Goal: Book appointment/travel/reservation

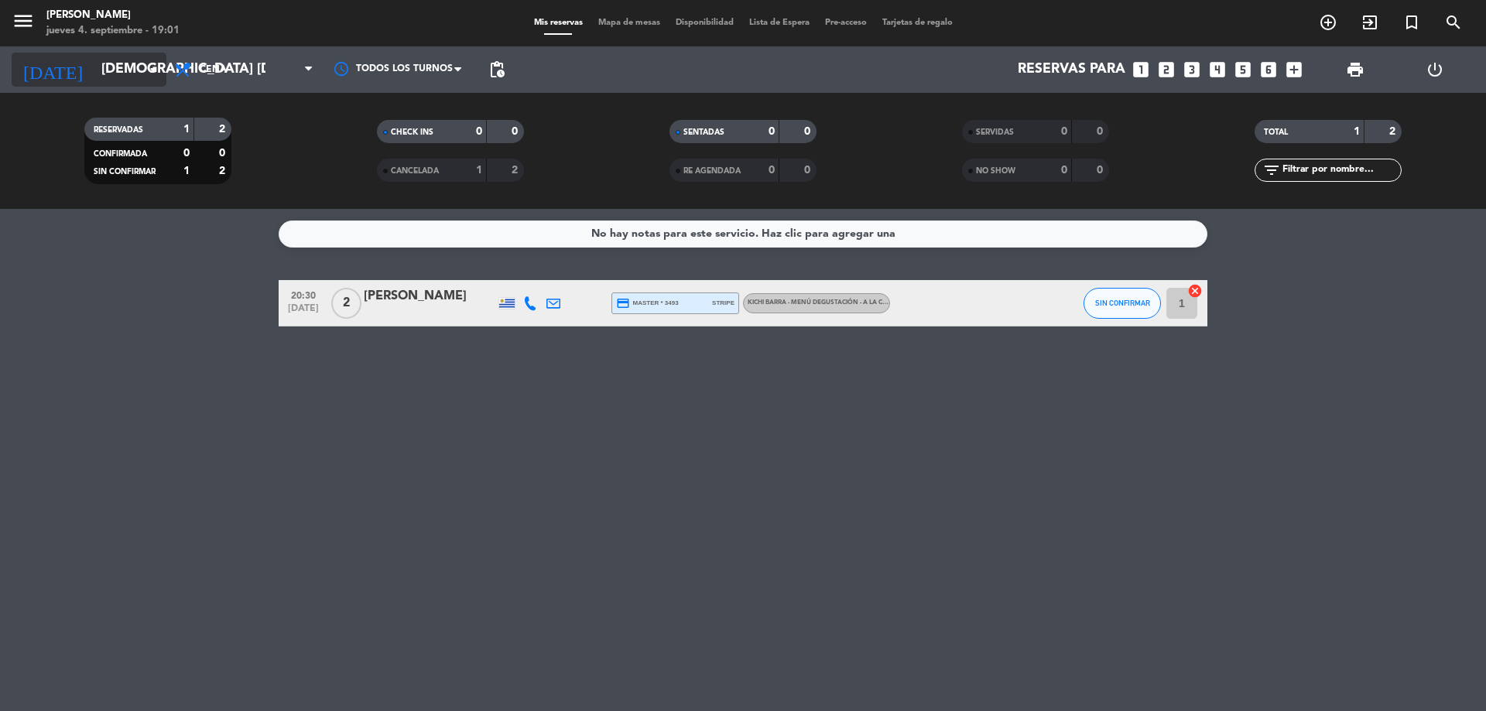
click at [148, 68] on icon "arrow_drop_down" at bounding box center [153, 69] width 19 height 19
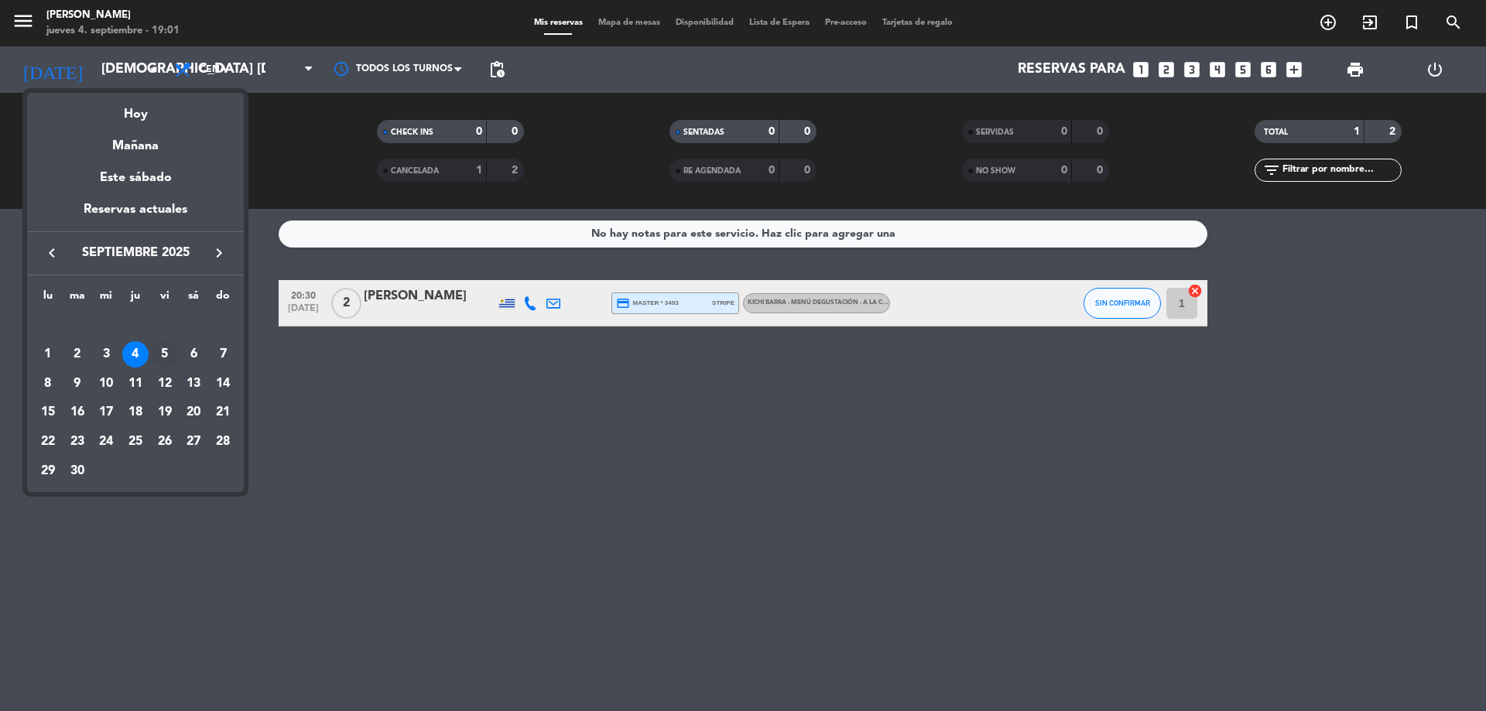
click at [159, 347] on div "5" at bounding box center [165, 354] width 26 height 26
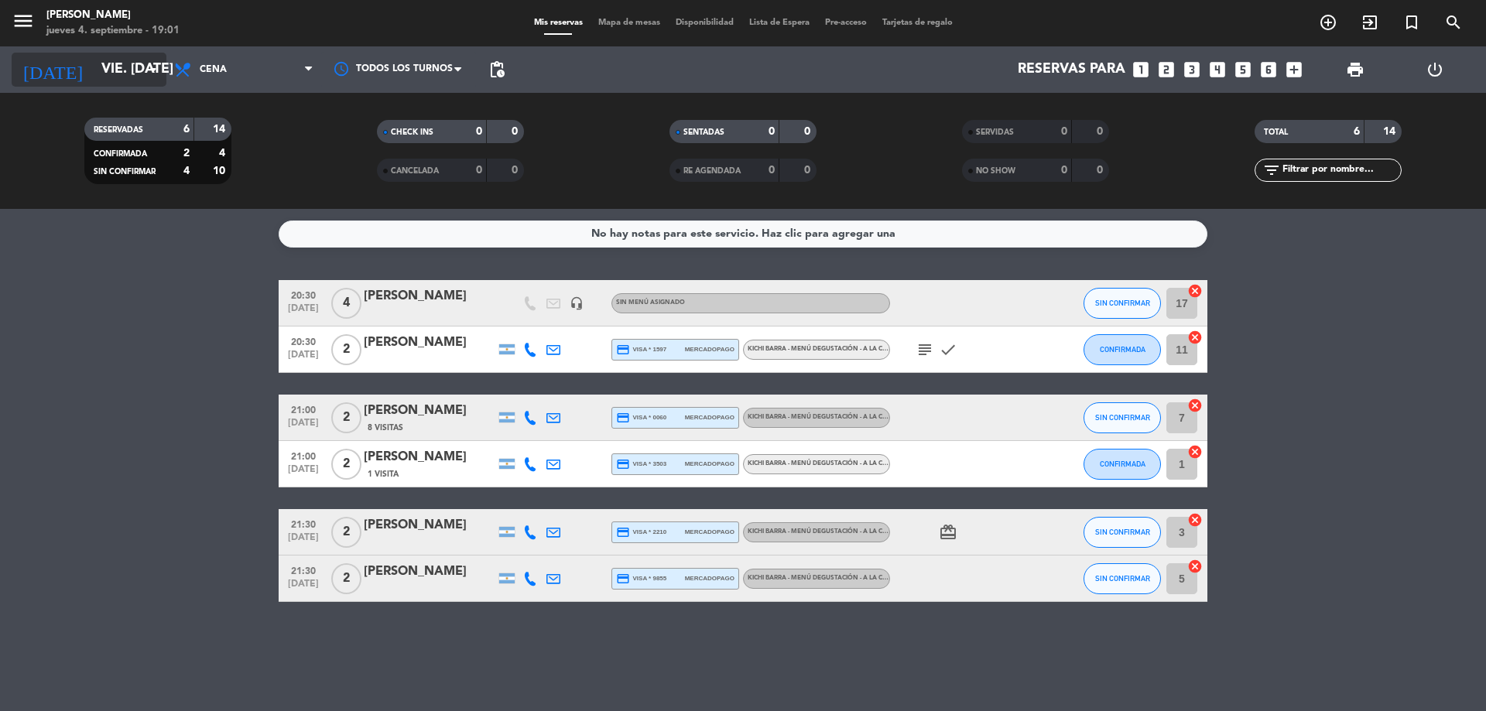
click at [156, 74] on icon "arrow_drop_down" at bounding box center [153, 69] width 19 height 19
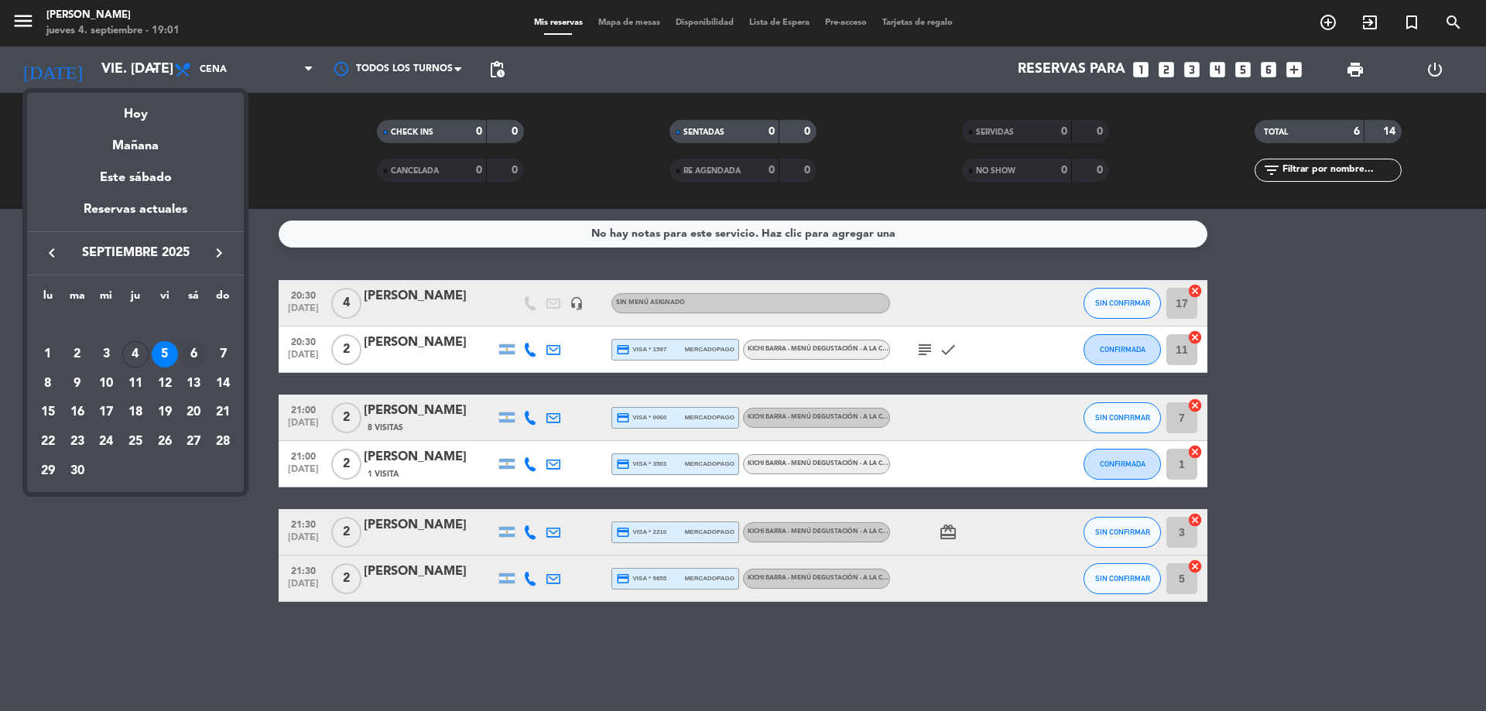
click at [197, 351] on div "6" at bounding box center [193, 354] width 26 height 26
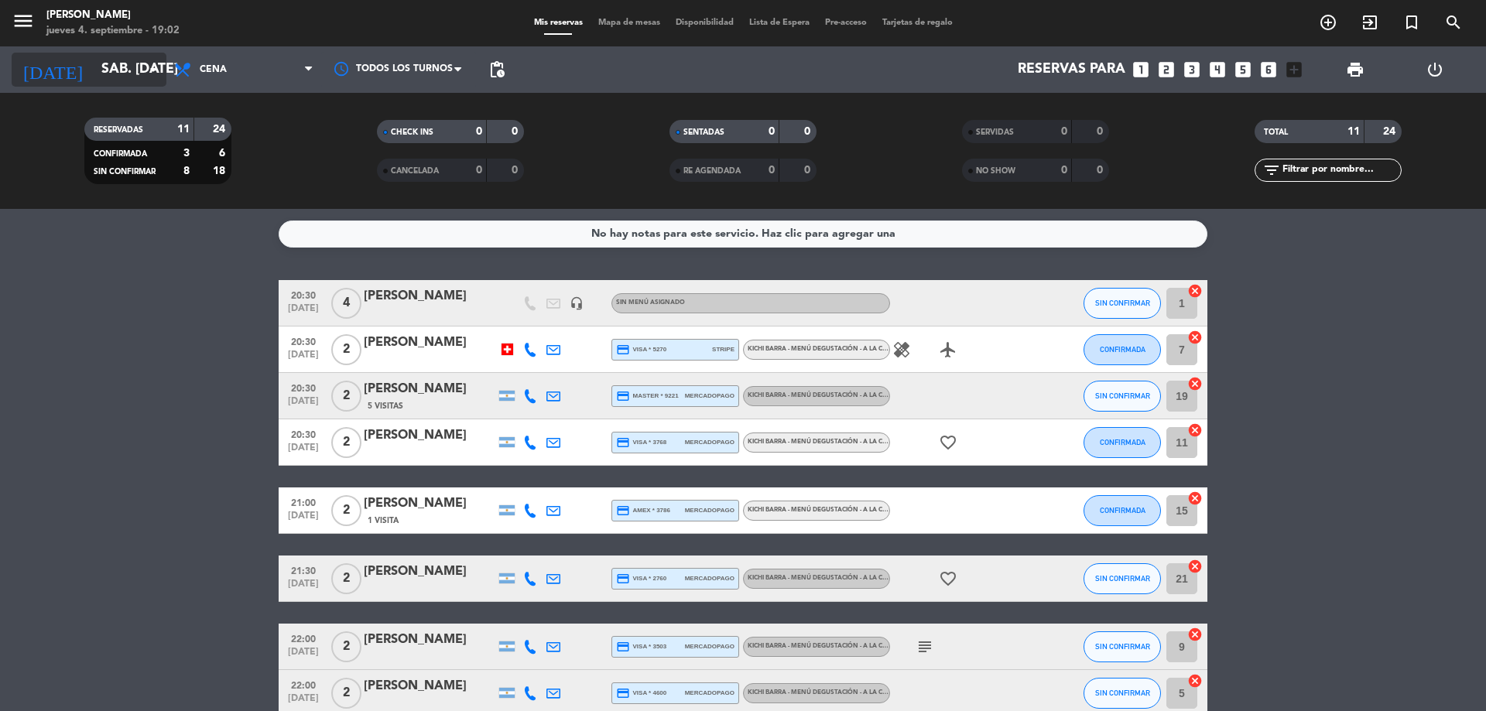
click at [149, 68] on icon "arrow_drop_down" at bounding box center [153, 69] width 19 height 19
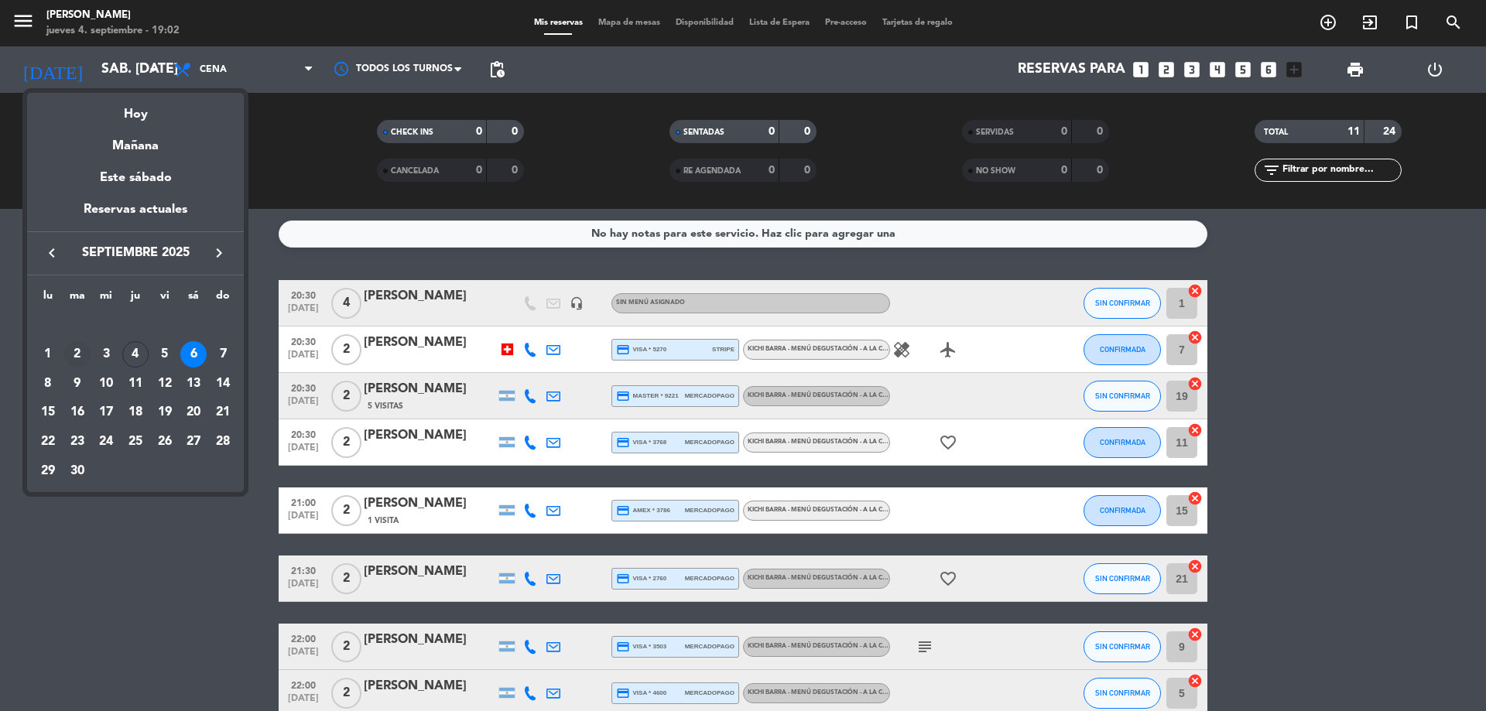
click at [78, 354] on div "2" at bounding box center [77, 354] width 26 height 26
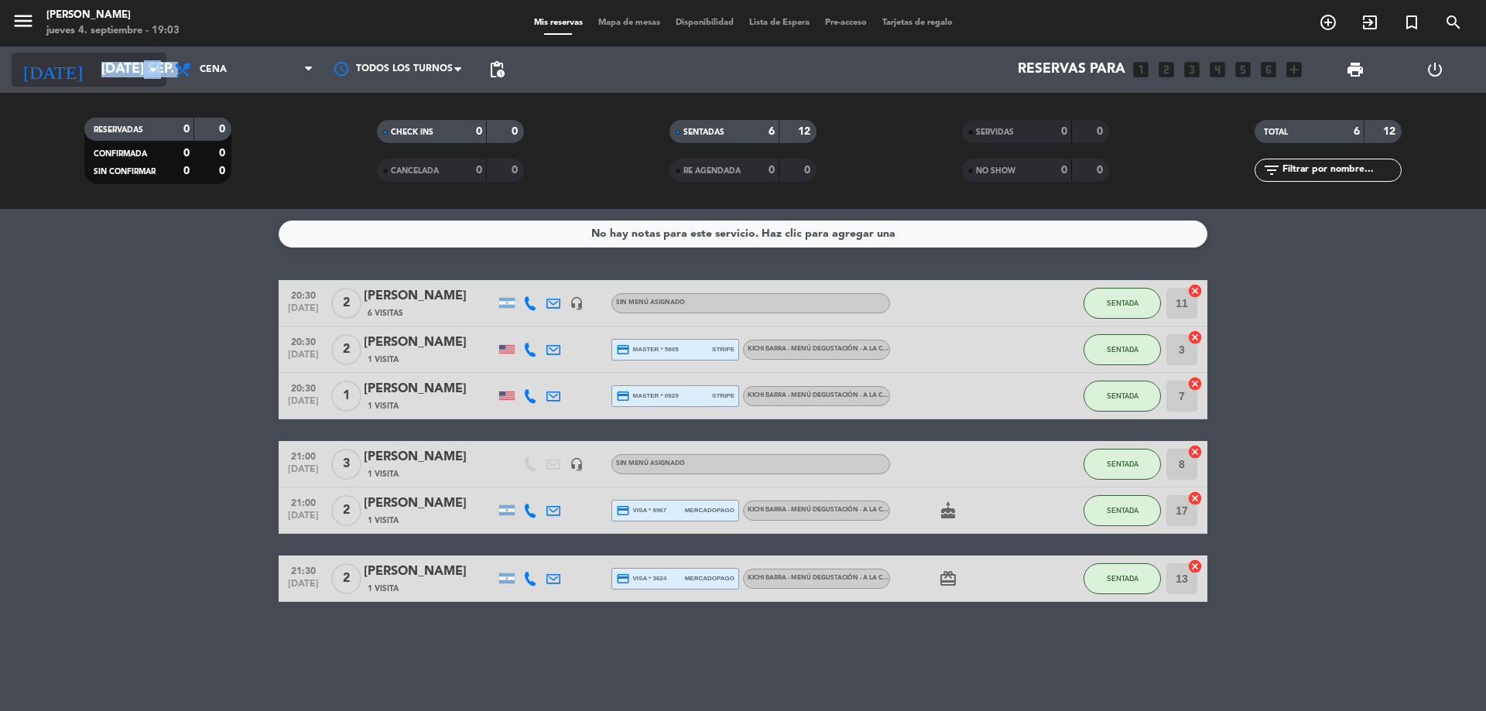
click at [163, 63] on div "[DATE] [DATE] sep. arrow_drop_down" at bounding box center [89, 70] width 155 height 34
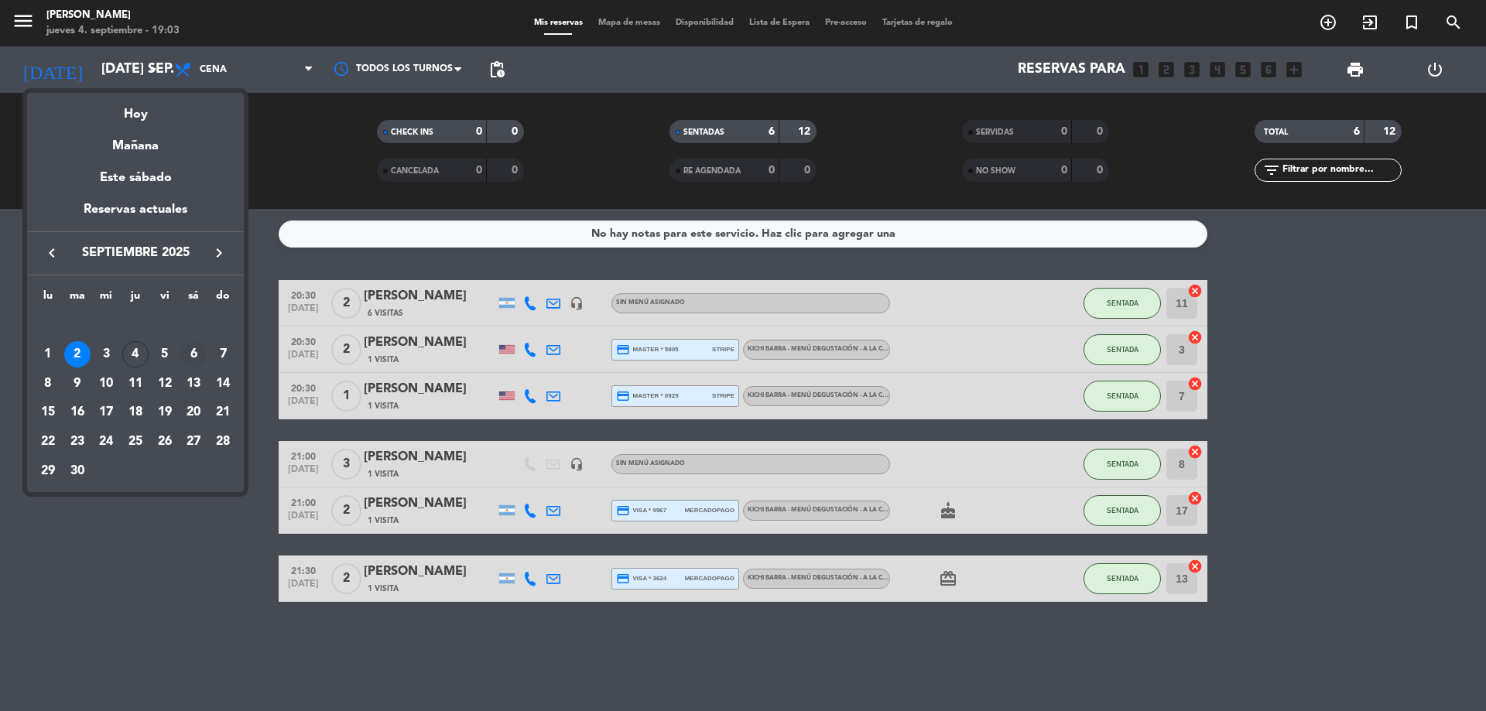
click at [202, 355] on div "6" at bounding box center [193, 354] width 26 height 26
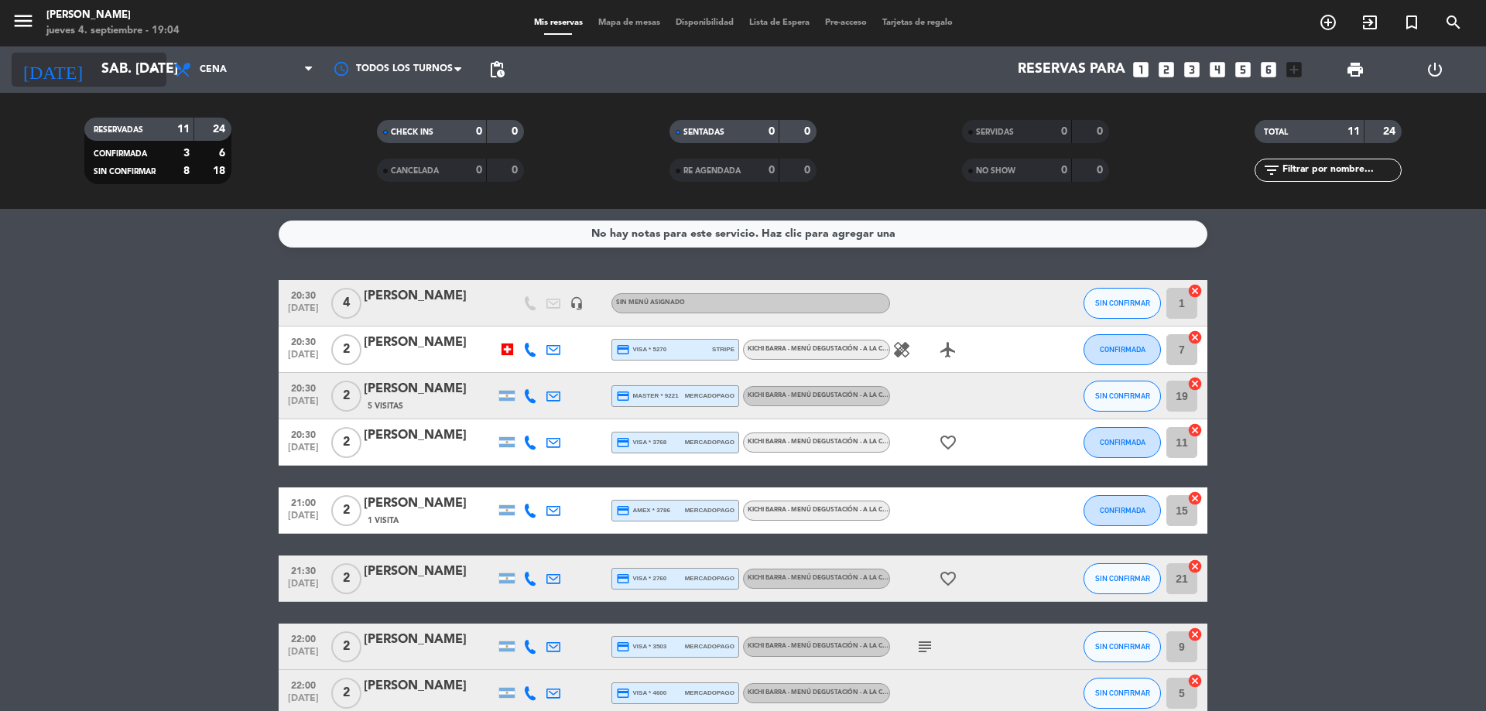
click at [154, 67] on icon "arrow_drop_down" at bounding box center [153, 69] width 19 height 19
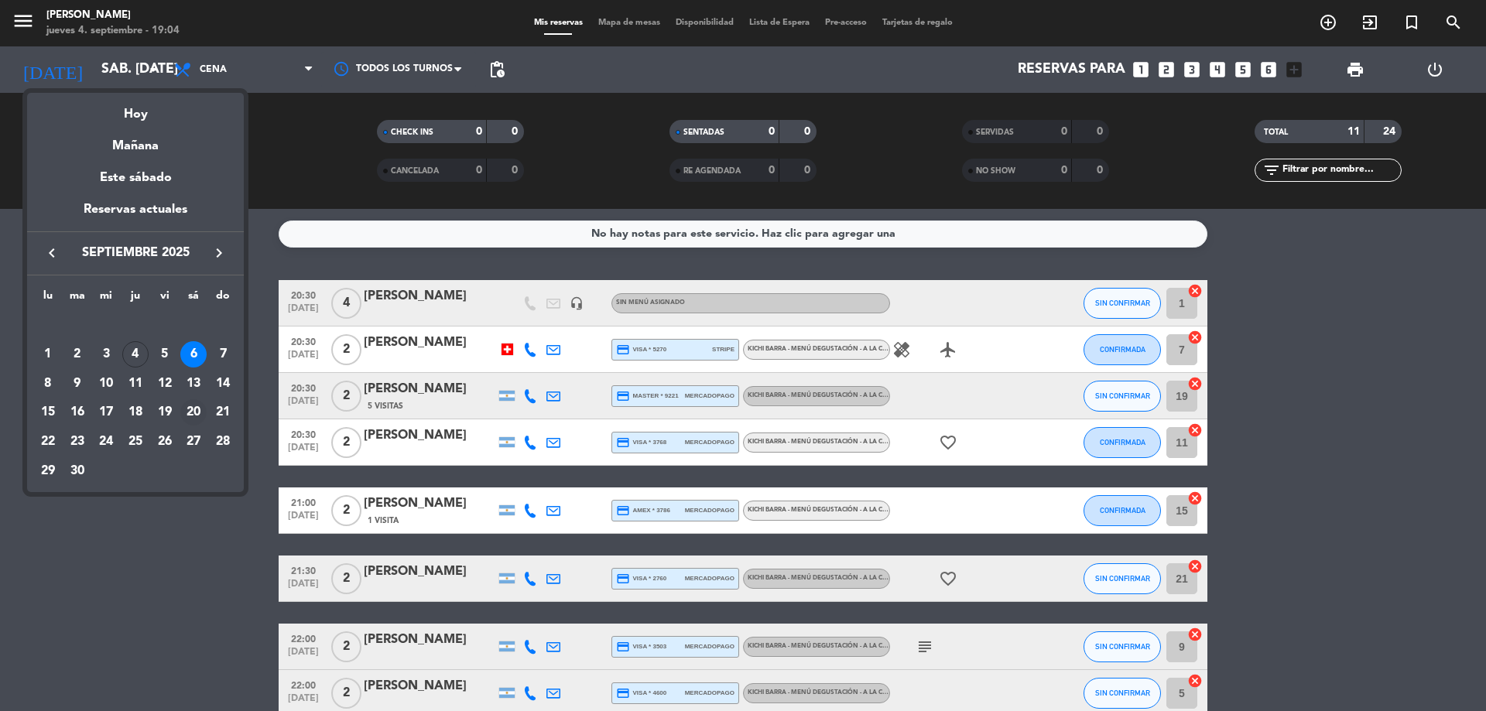
click at [194, 412] on div "20" at bounding box center [193, 412] width 26 height 26
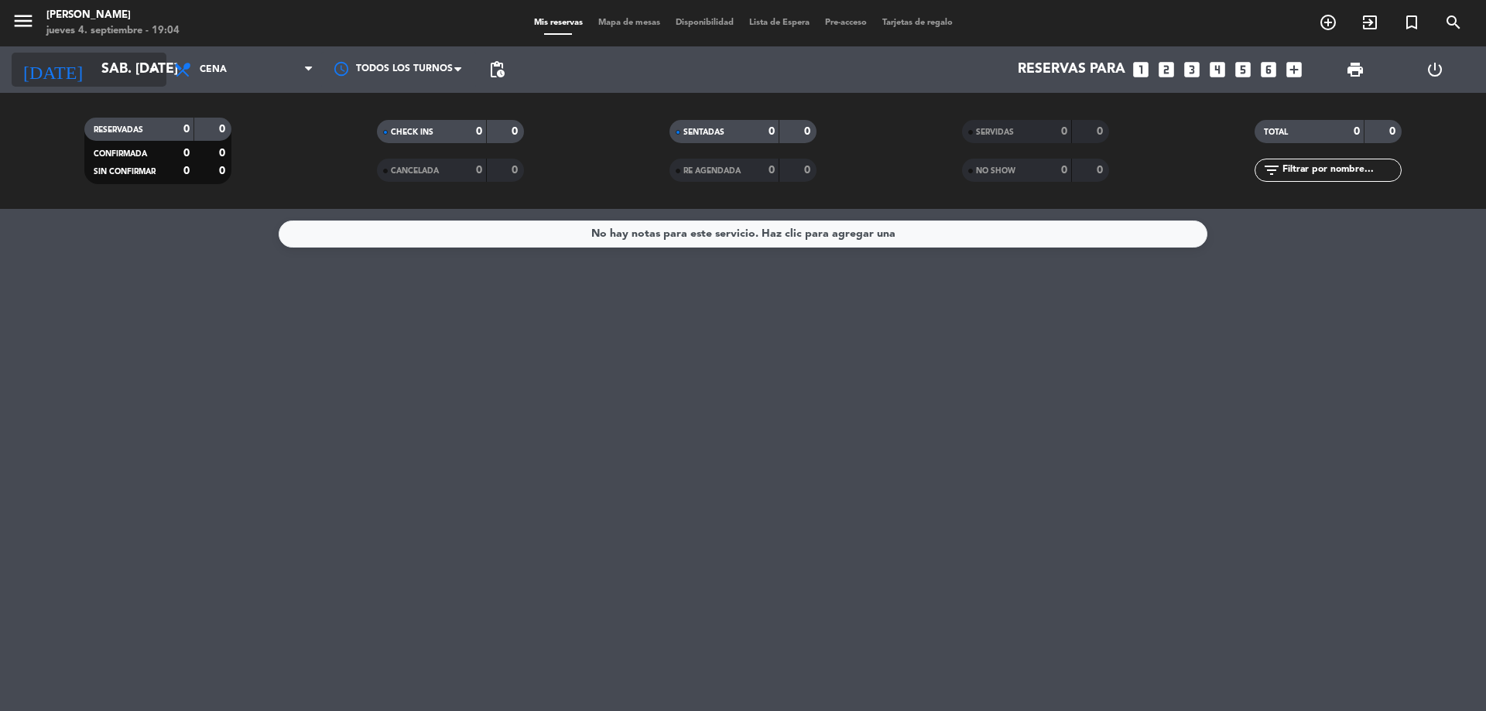
click at [140, 73] on input "sáb. [DATE]" at bounding box center [184, 69] width 180 height 31
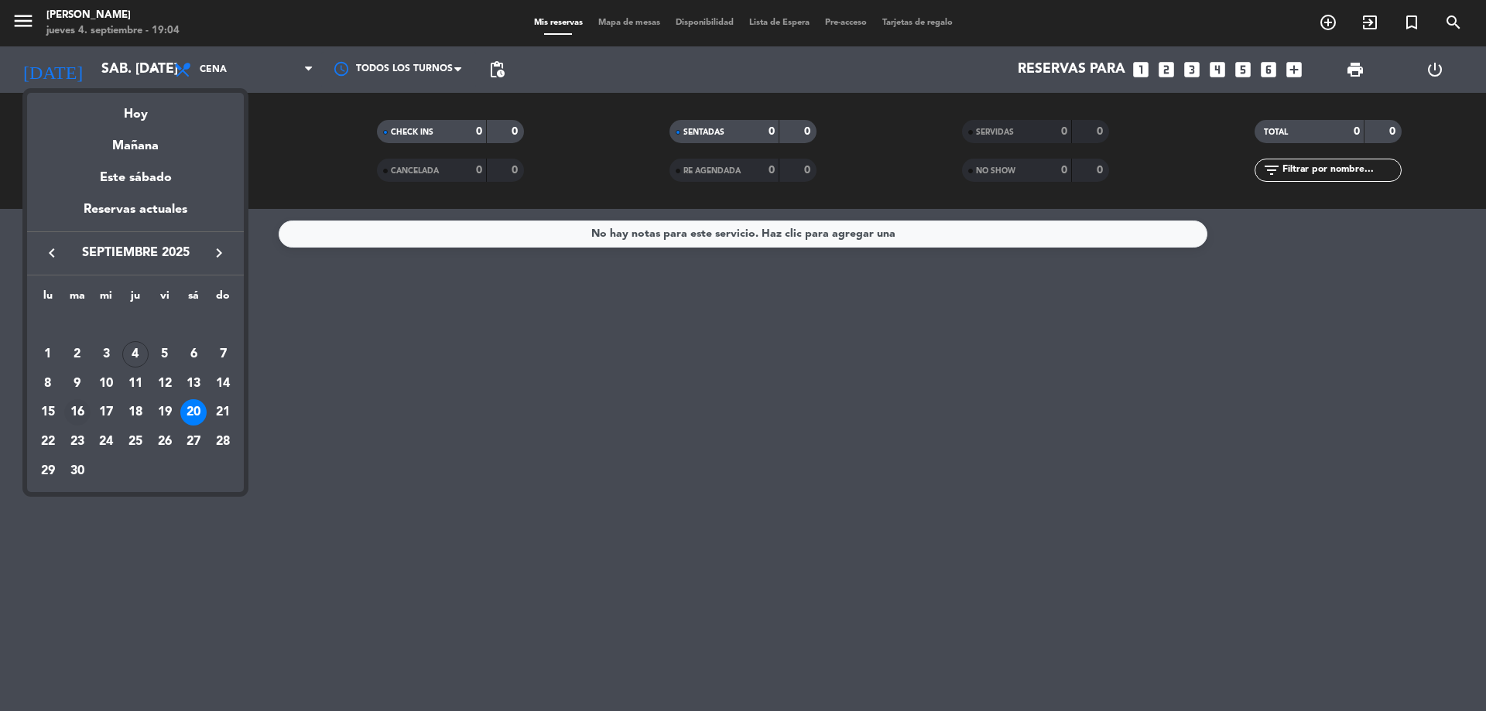
click at [77, 409] on div "16" at bounding box center [77, 412] width 26 height 26
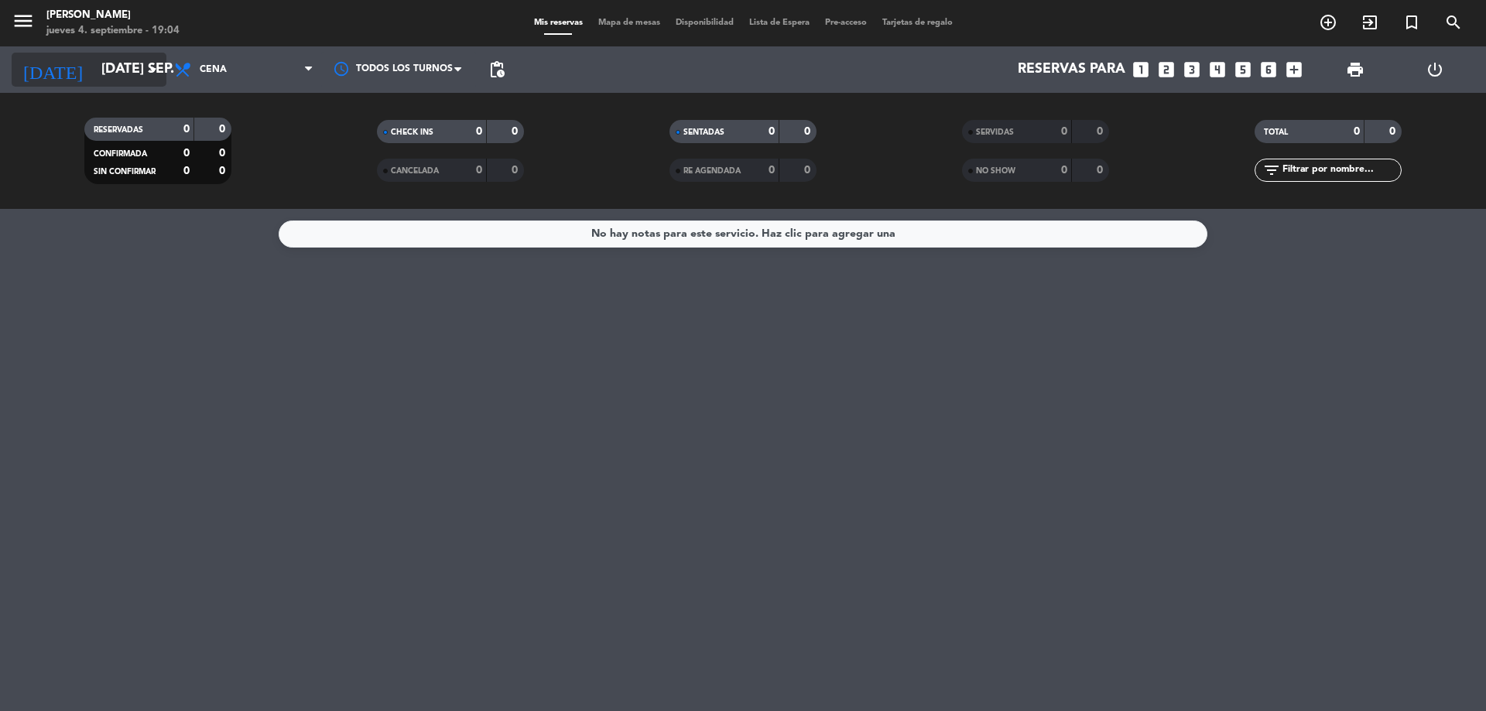
click at [144, 74] on icon "arrow_drop_down" at bounding box center [153, 69] width 19 height 19
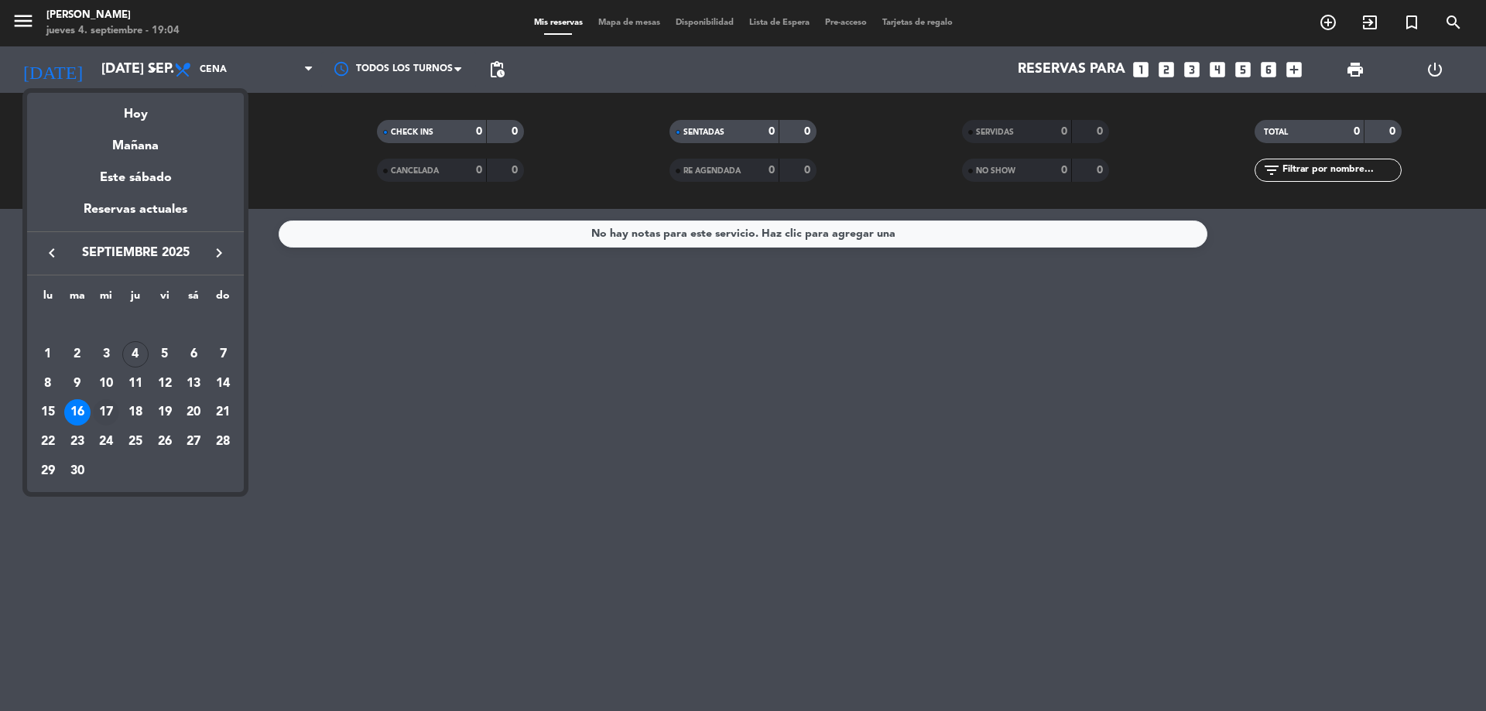
click at [103, 409] on div "17" at bounding box center [106, 412] width 26 height 26
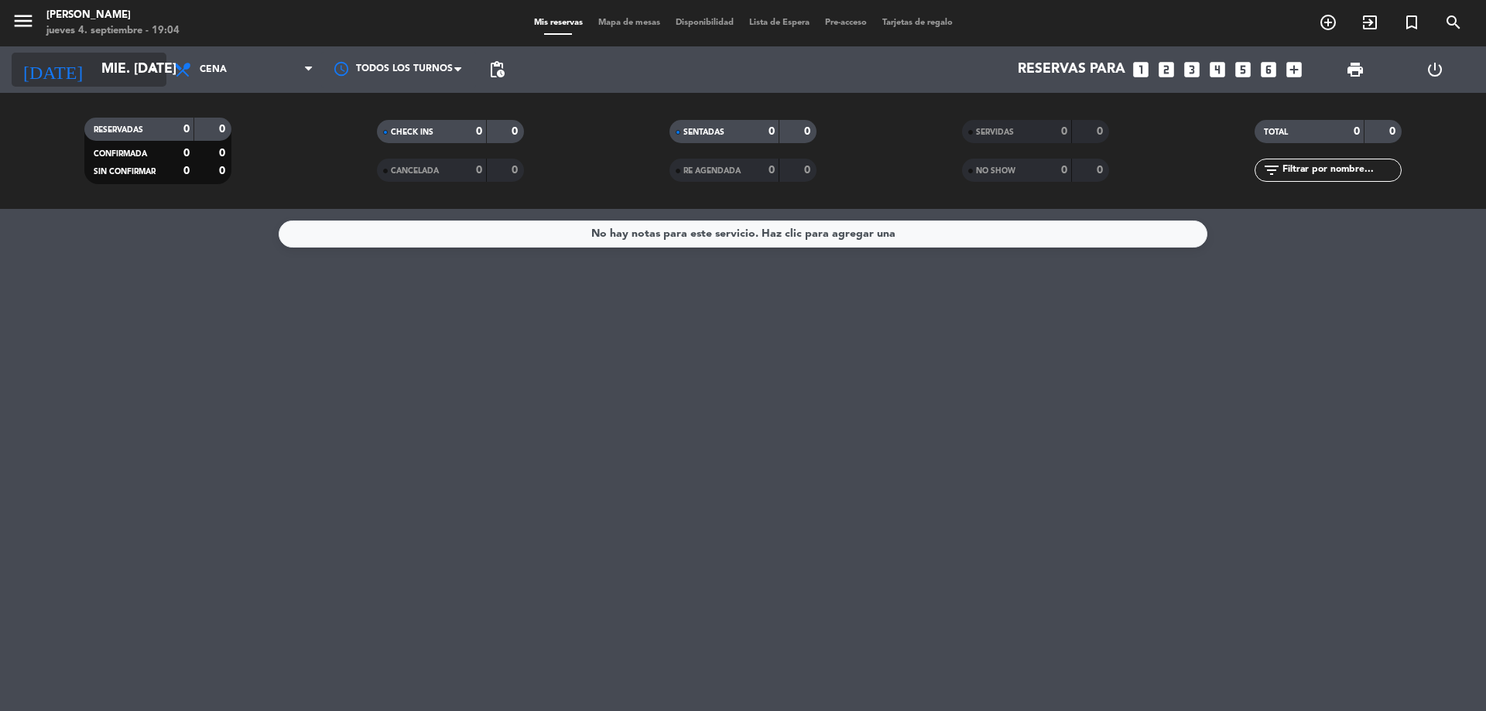
click at [154, 72] on icon "arrow_drop_down" at bounding box center [153, 69] width 19 height 19
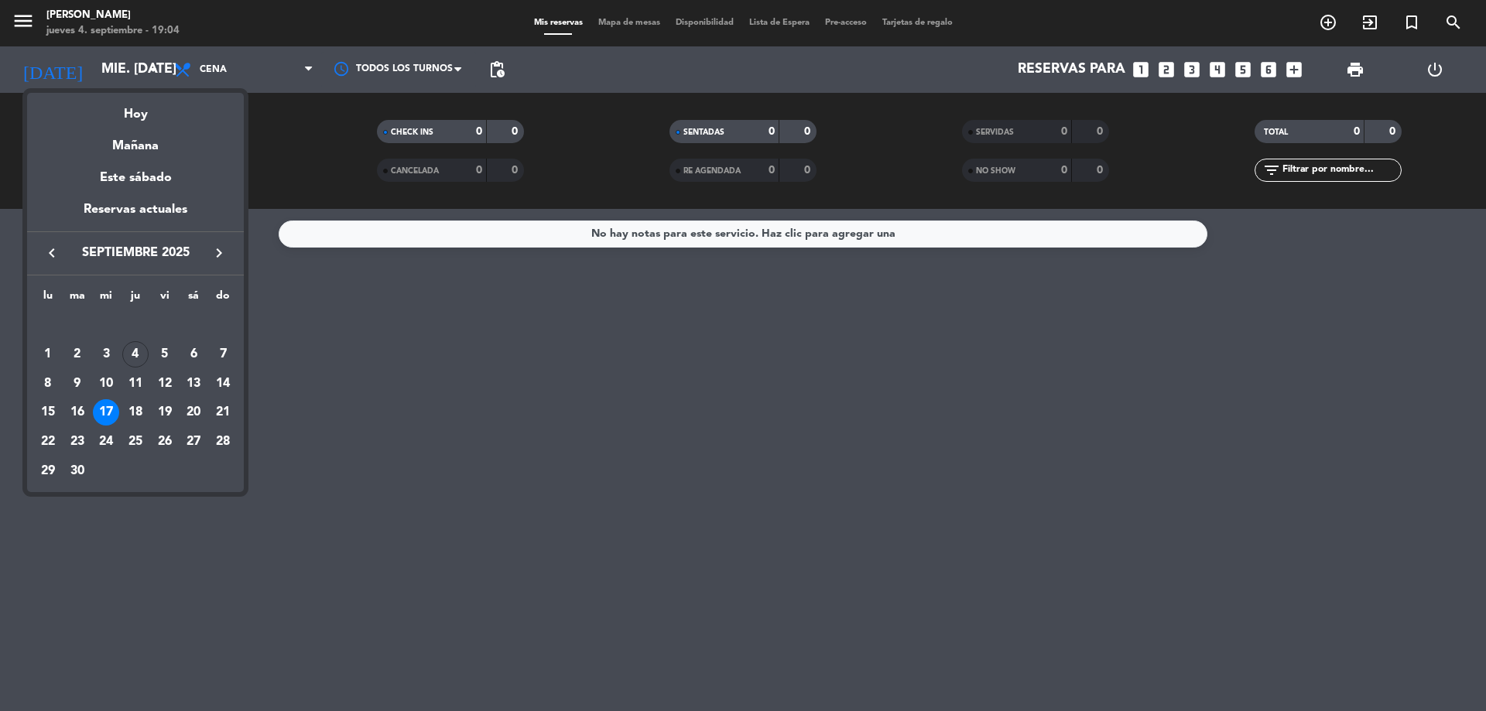
click at [138, 409] on div "18" at bounding box center [135, 412] width 26 height 26
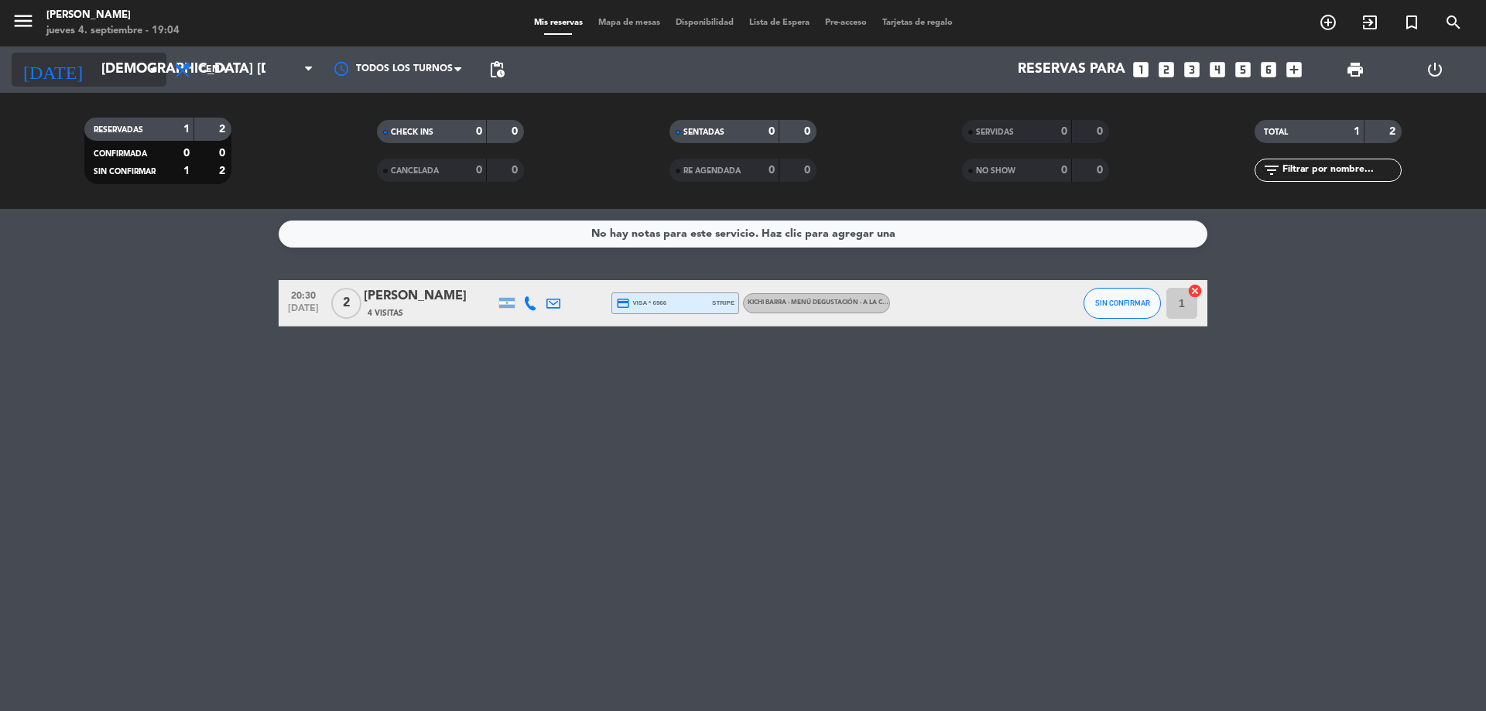
click at [159, 77] on icon "arrow_drop_down" at bounding box center [153, 69] width 19 height 19
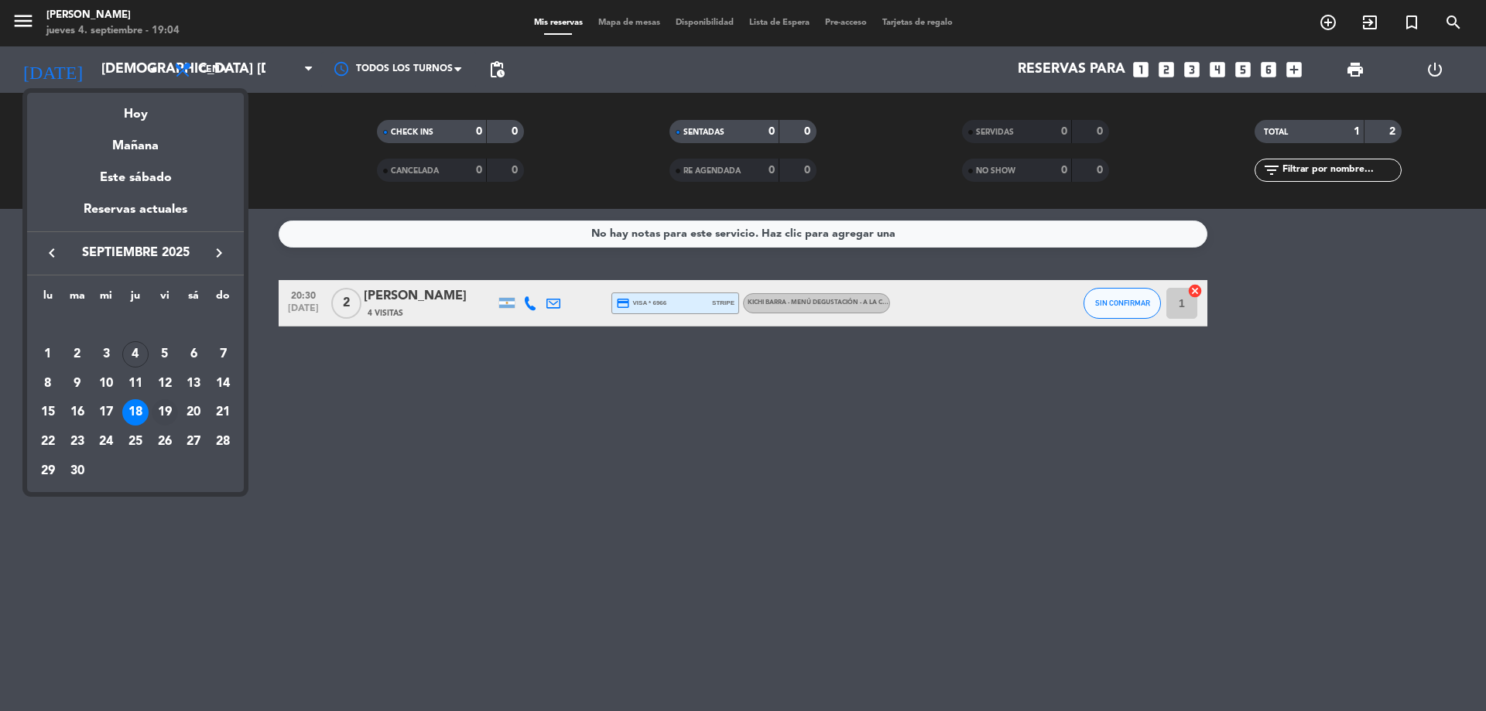
click at [170, 409] on div "19" at bounding box center [165, 412] width 26 height 26
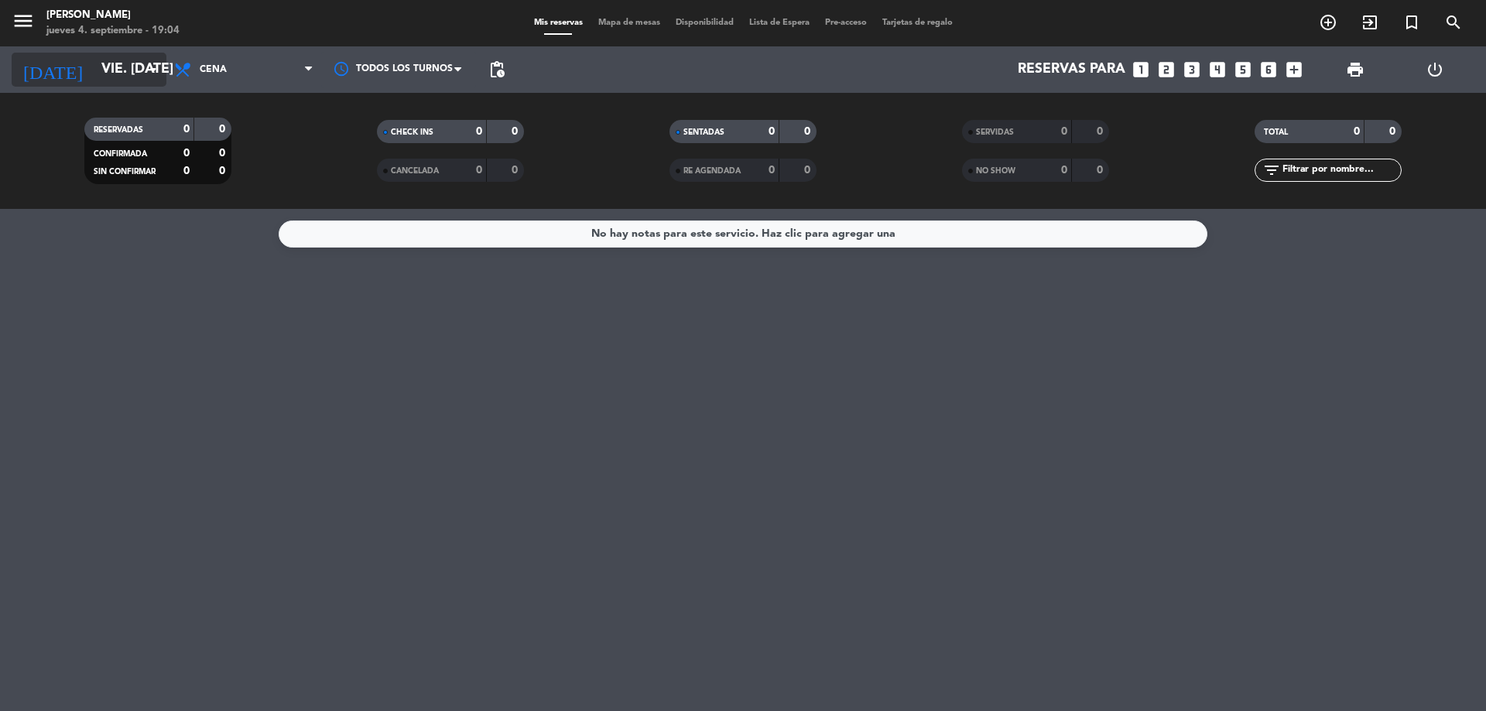
click at [156, 81] on input "vie. [DATE]" at bounding box center [184, 69] width 180 height 31
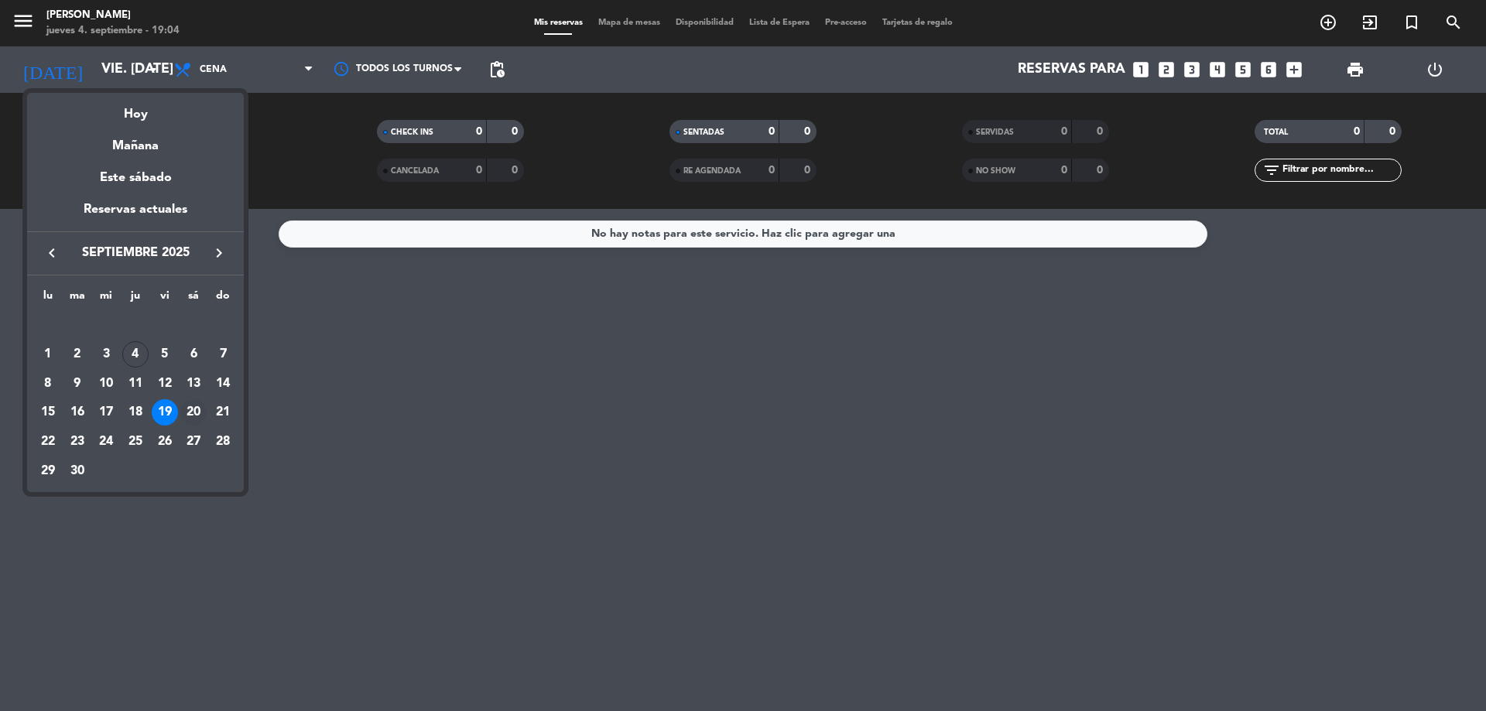
click at [194, 414] on div "20" at bounding box center [193, 412] width 26 height 26
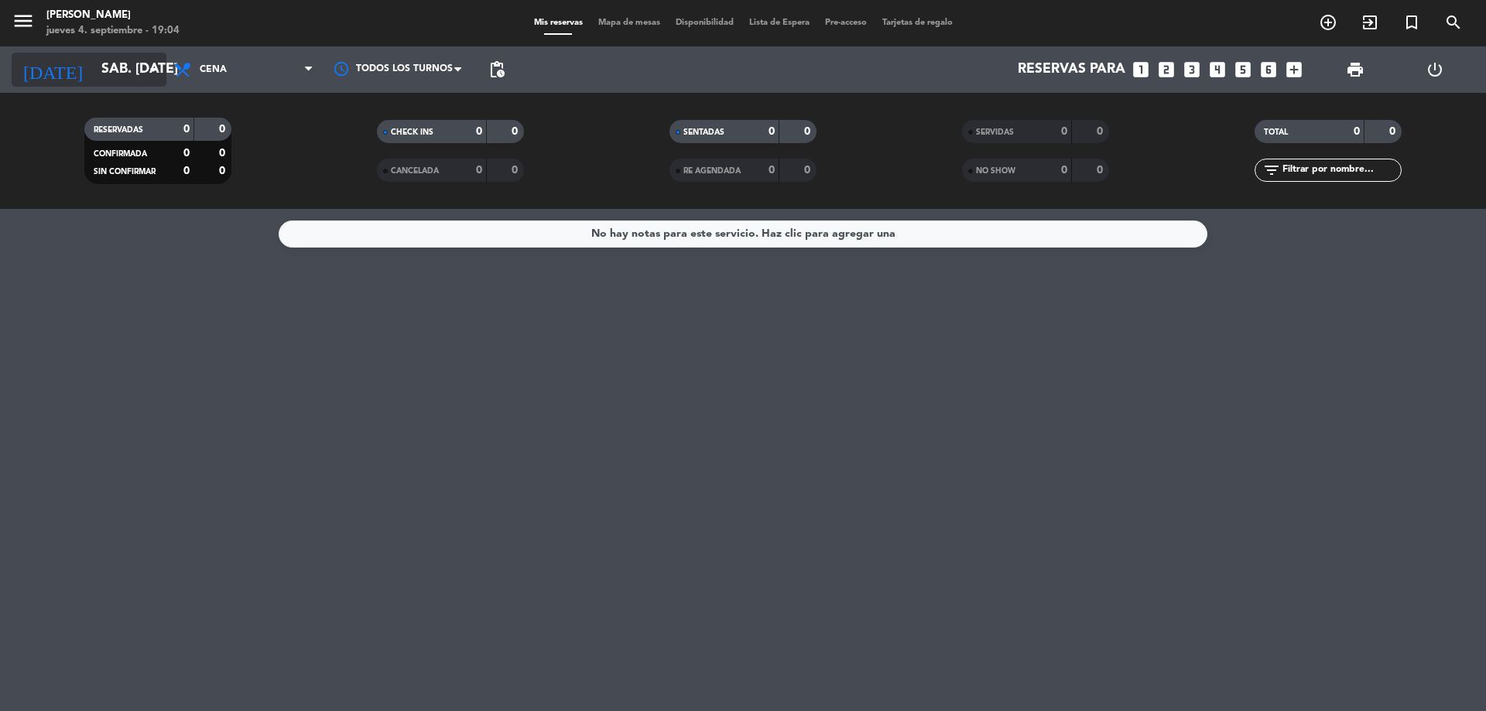
click at [143, 70] on input "sáb. [DATE]" at bounding box center [184, 69] width 180 height 31
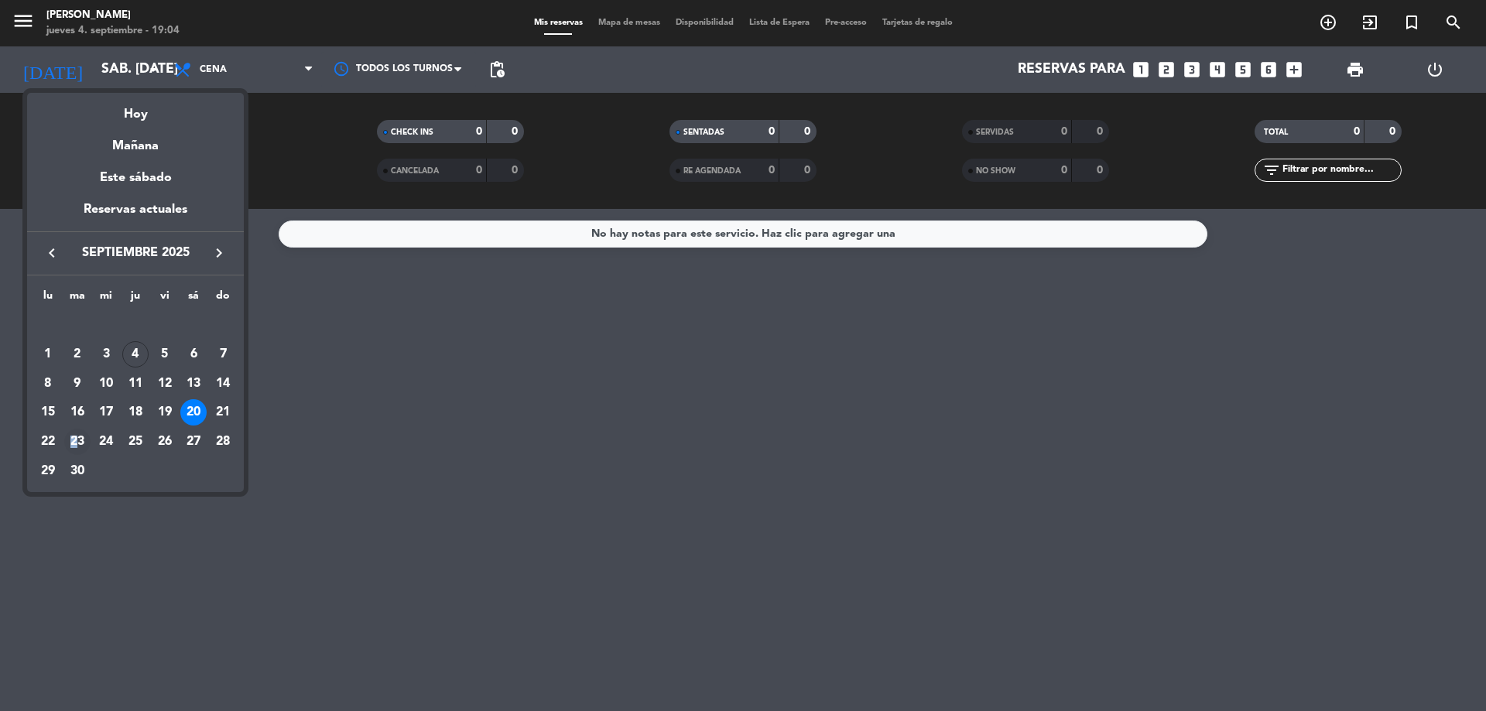
click at [74, 447] on div "23" at bounding box center [77, 442] width 26 height 26
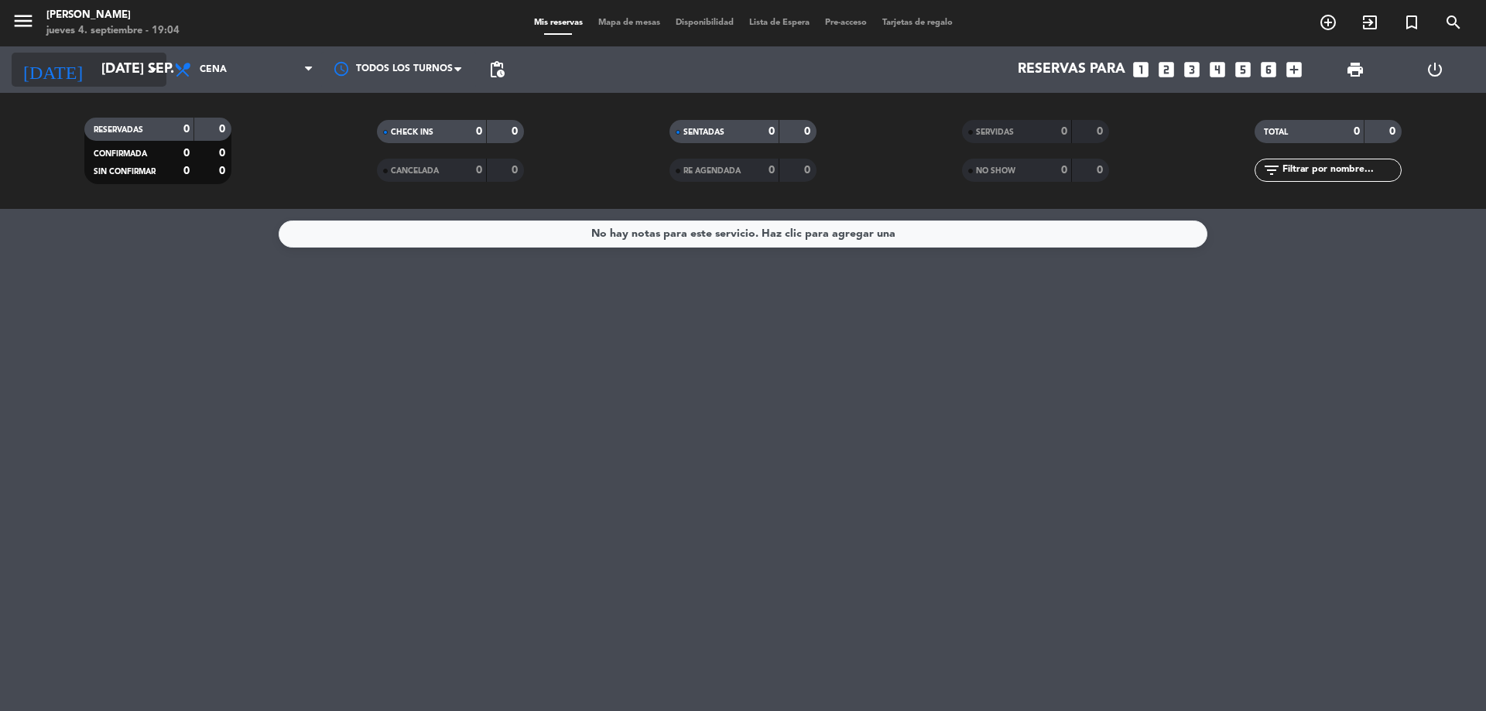
click at [144, 73] on icon "arrow_drop_down" at bounding box center [153, 69] width 19 height 19
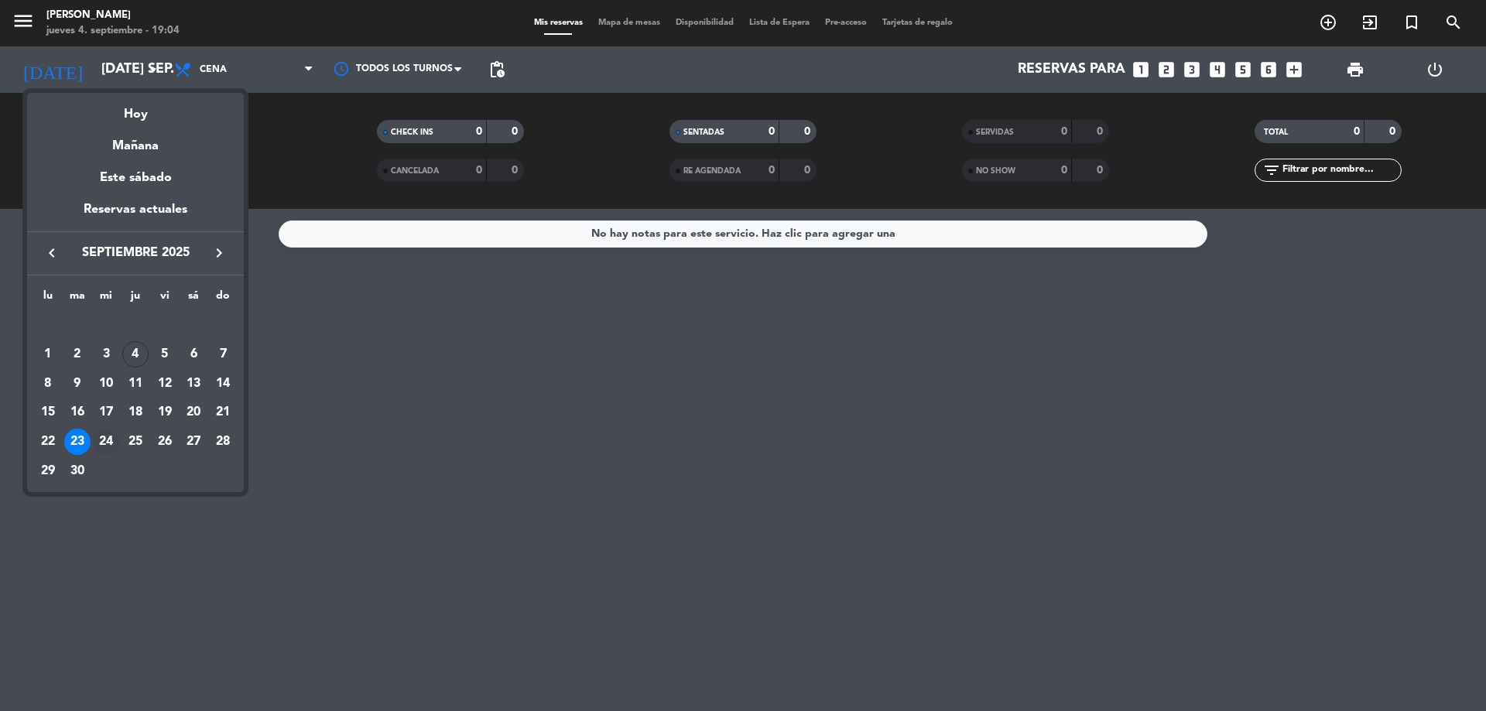
click at [105, 447] on div "24" at bounding box center [106, 442] width 26 height 26
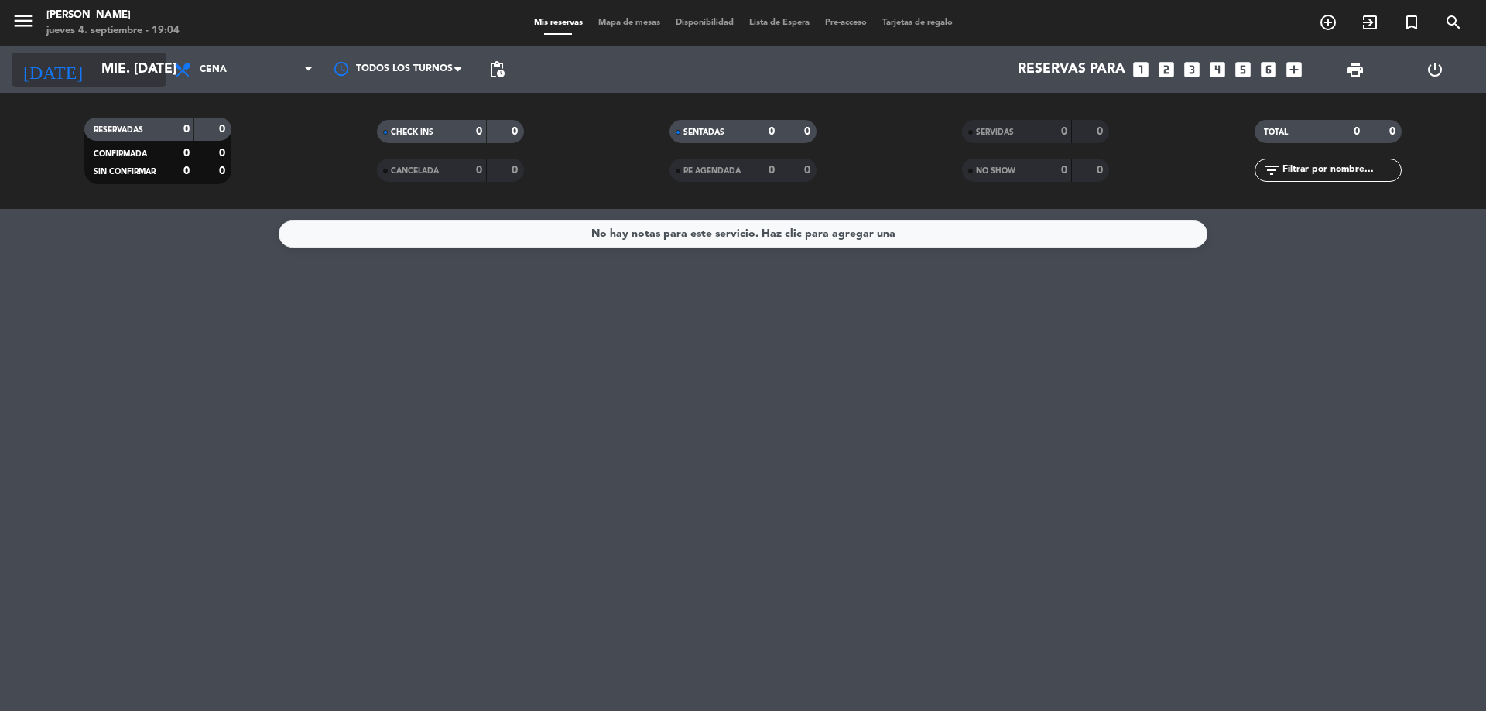
click at [139, 67] on input "mié. [DATE]" at bounding box center [184, 69] width 180 height 31
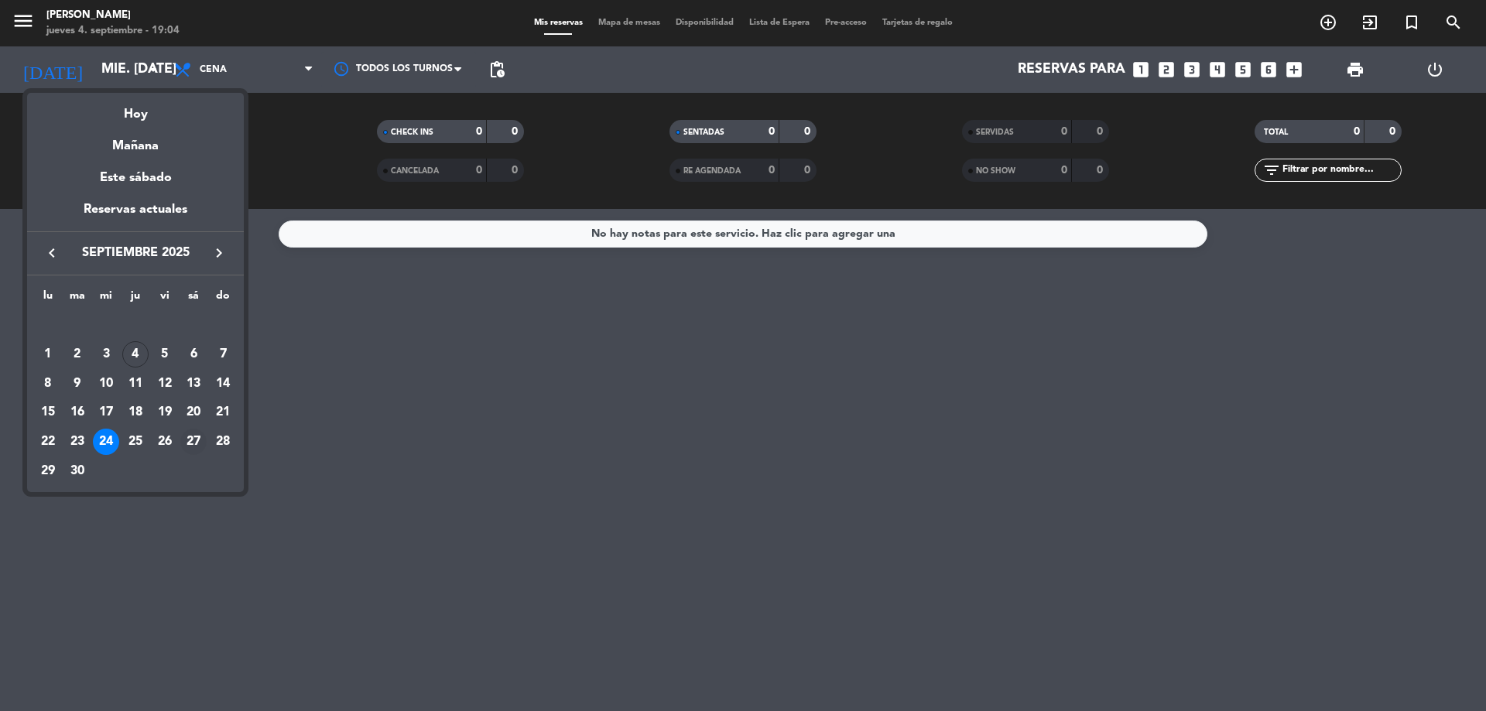
click at [195, 440] on div "27" at bounding box center [193, 442] width 26 height 26
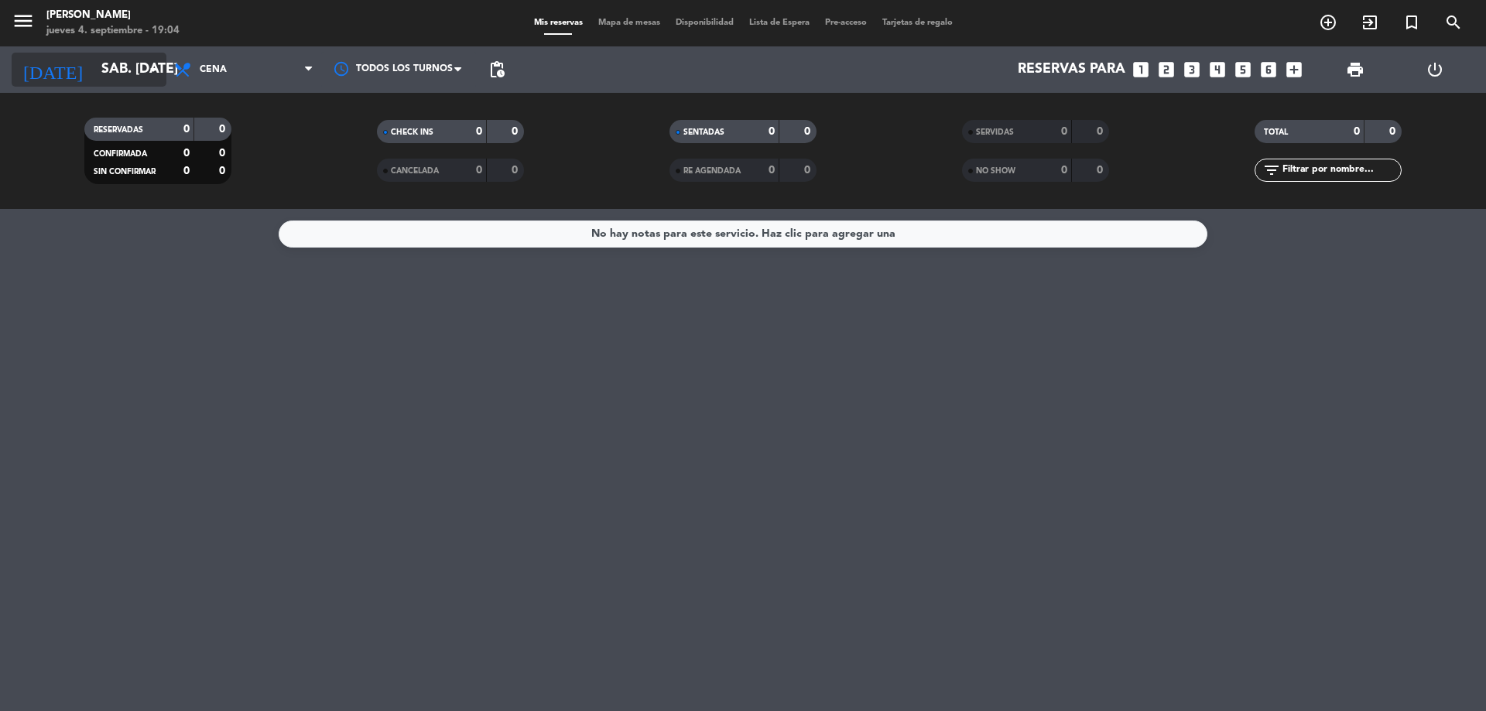
click at [152, 61] on icon "arrow_drop_down" at bounding box center [153, 69] width 19 height 19
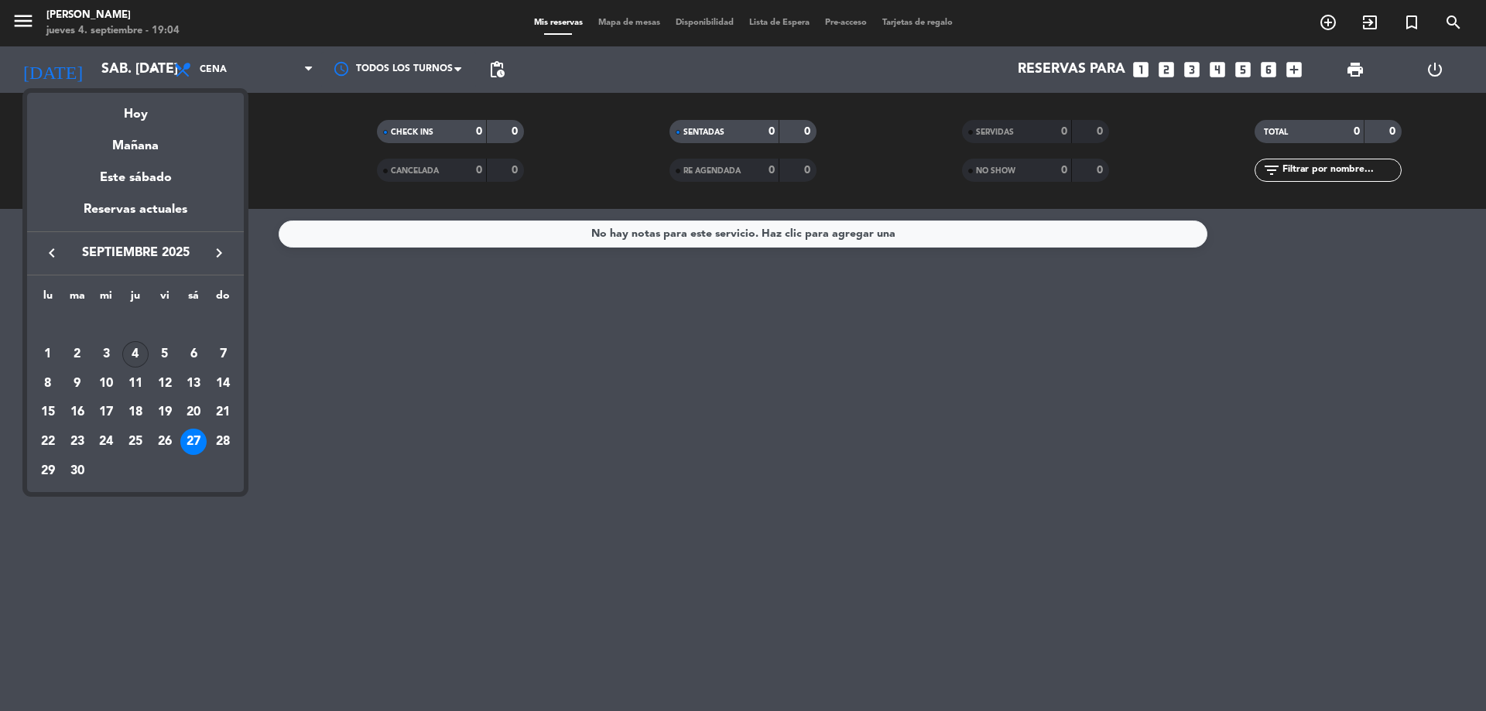
click at [135, 350] on div "4" at bounding box center [135, 354] width 26 height 26
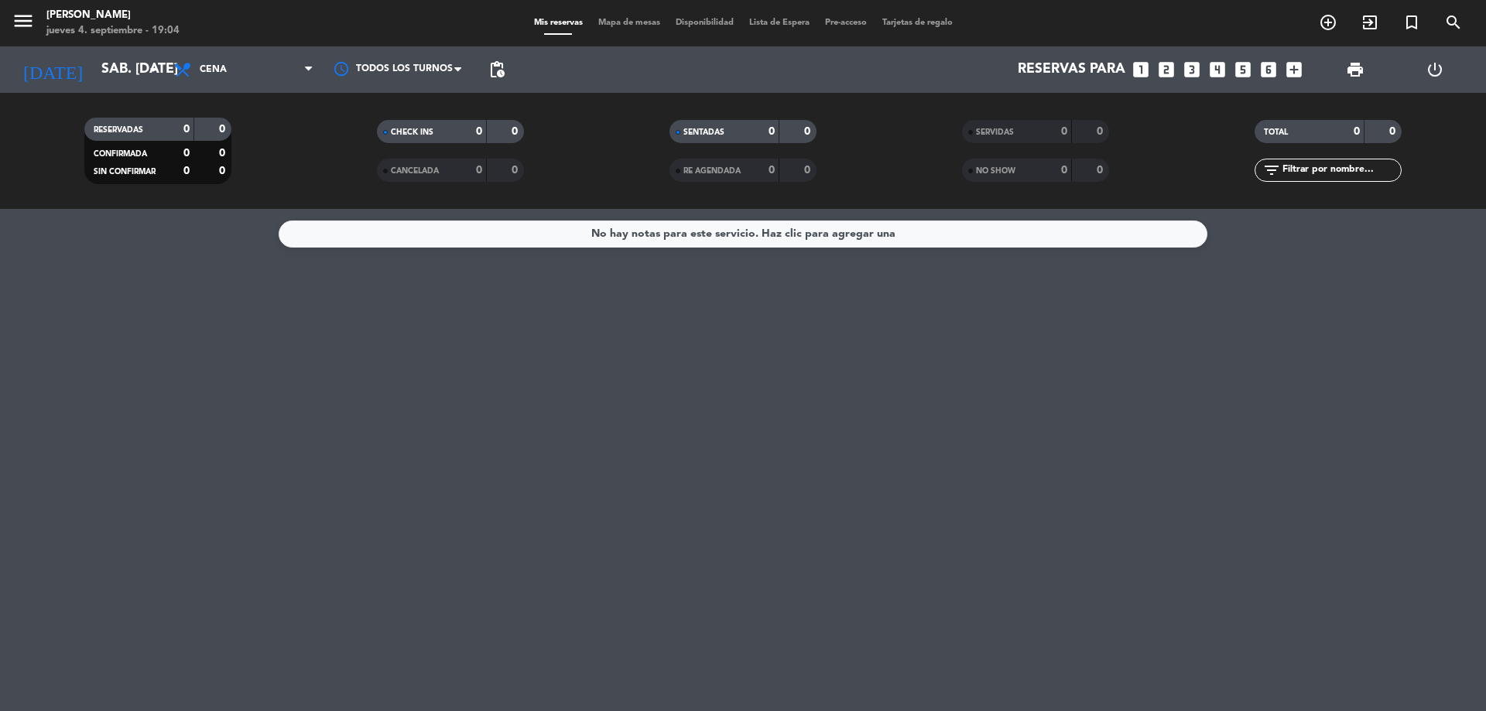
type input "[DEMOGRAPHIC_DATA] [DATE]"
